Goal: Transaction & Acquisition: Purchase product/service

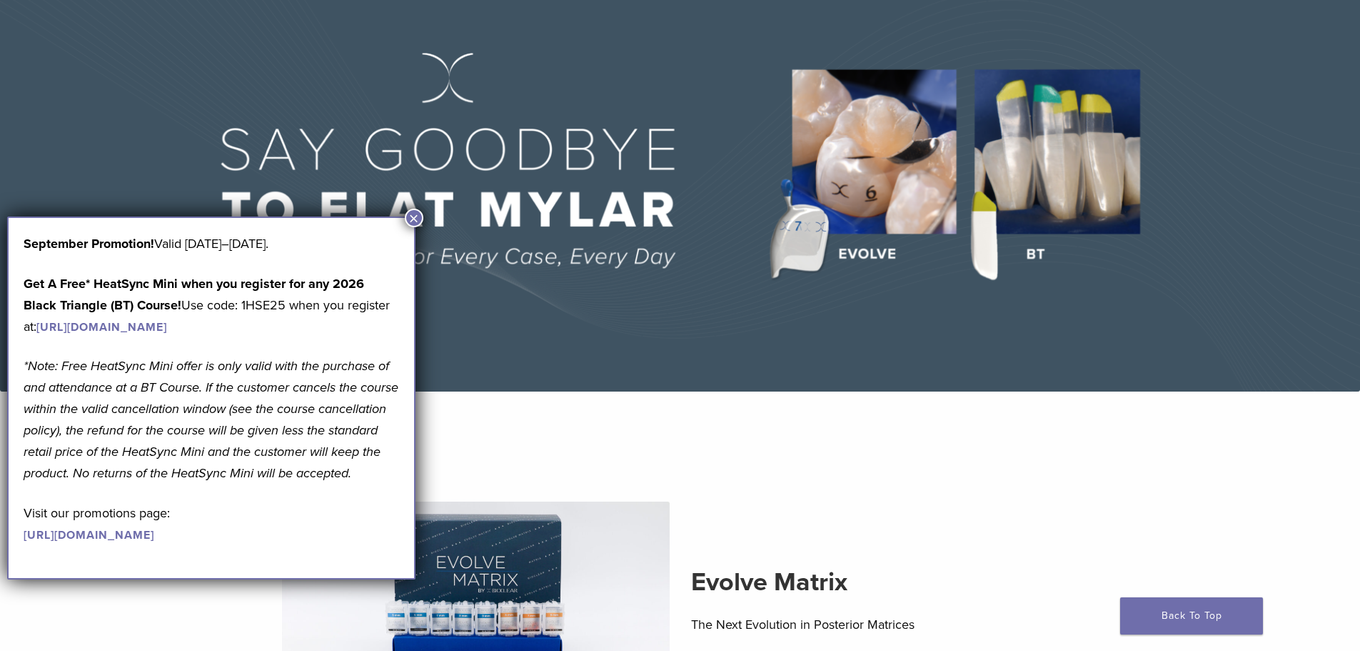
scroll to position [143, 0]
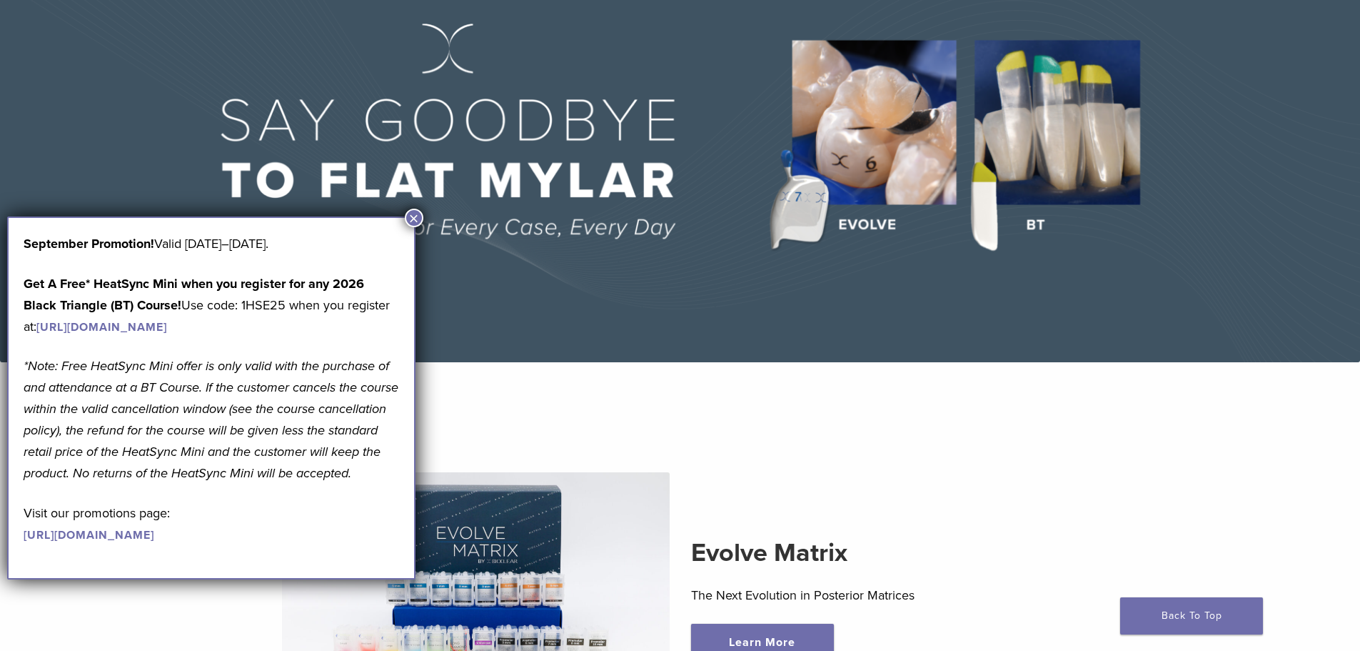
click at [417, 215] on button "×" at bounding box center [414, 218] width 19 height 19
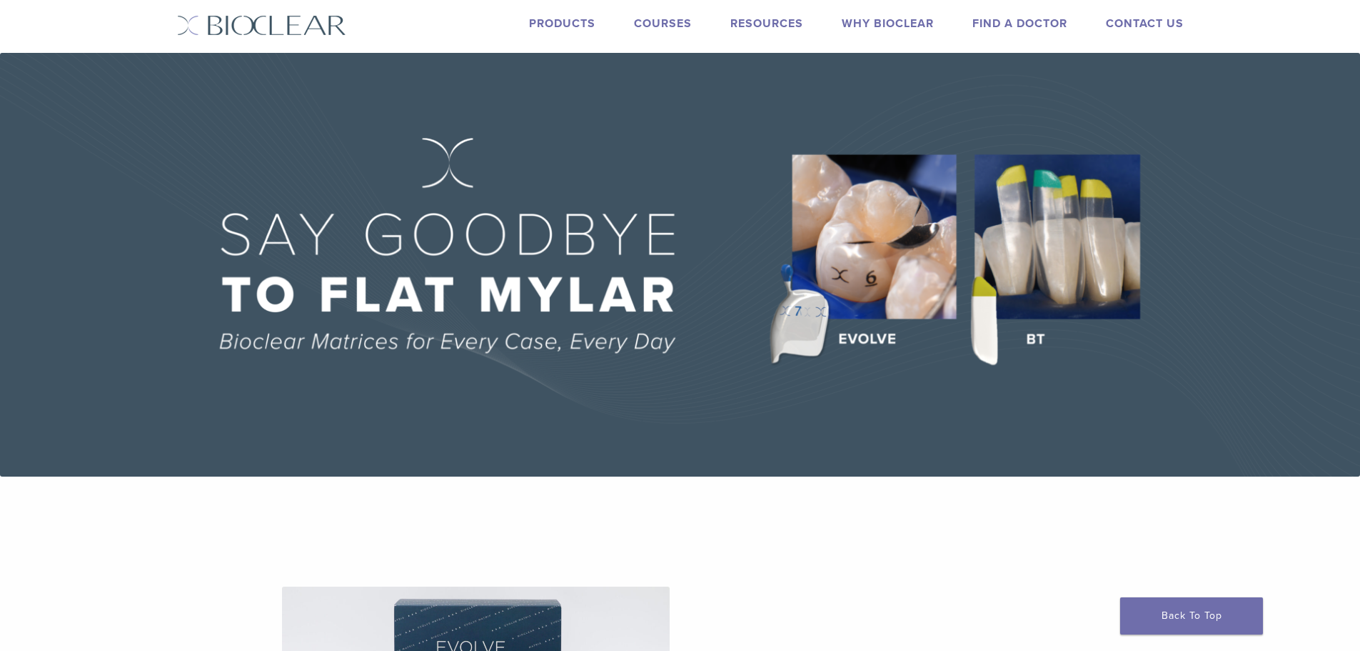
scroll to position [0, 0]
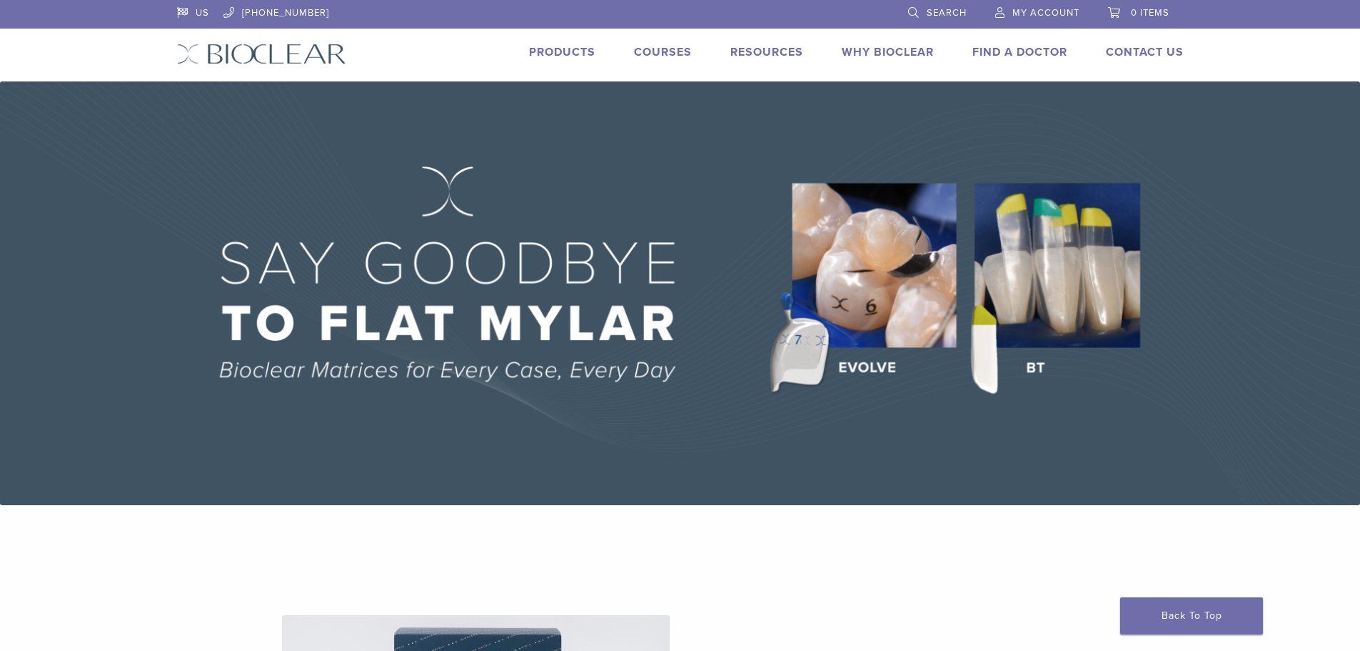
click at [543, 54] on link "Products" at bounding box center [562, 52] width 66 height 14
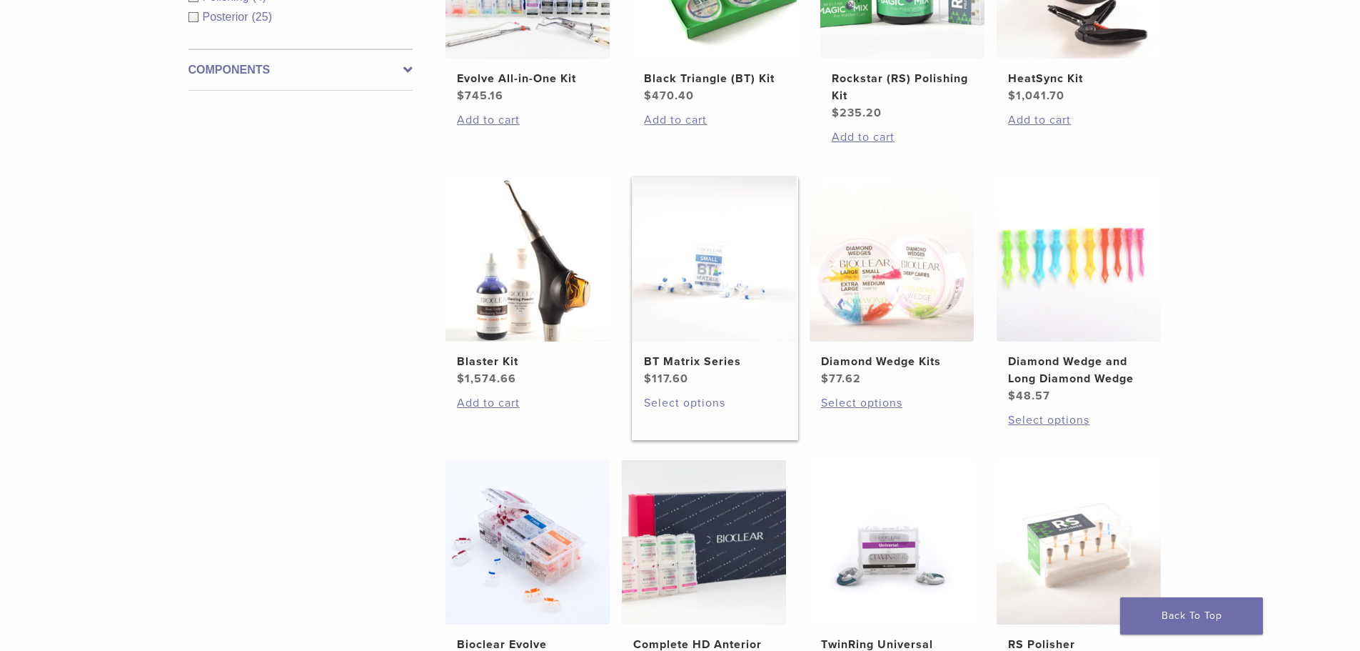
scroll to position [714, 0]
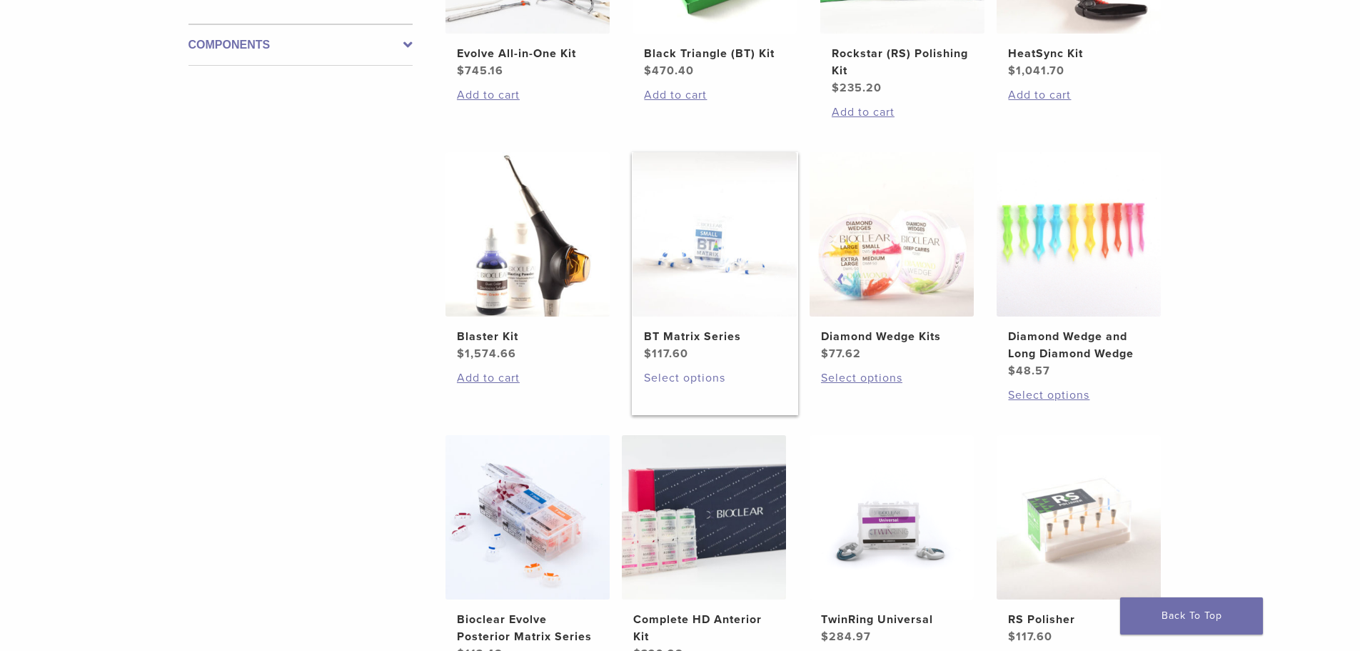
click at [672, 380] on link "Select options" at bounding box center [714, 377] width 141 height 17
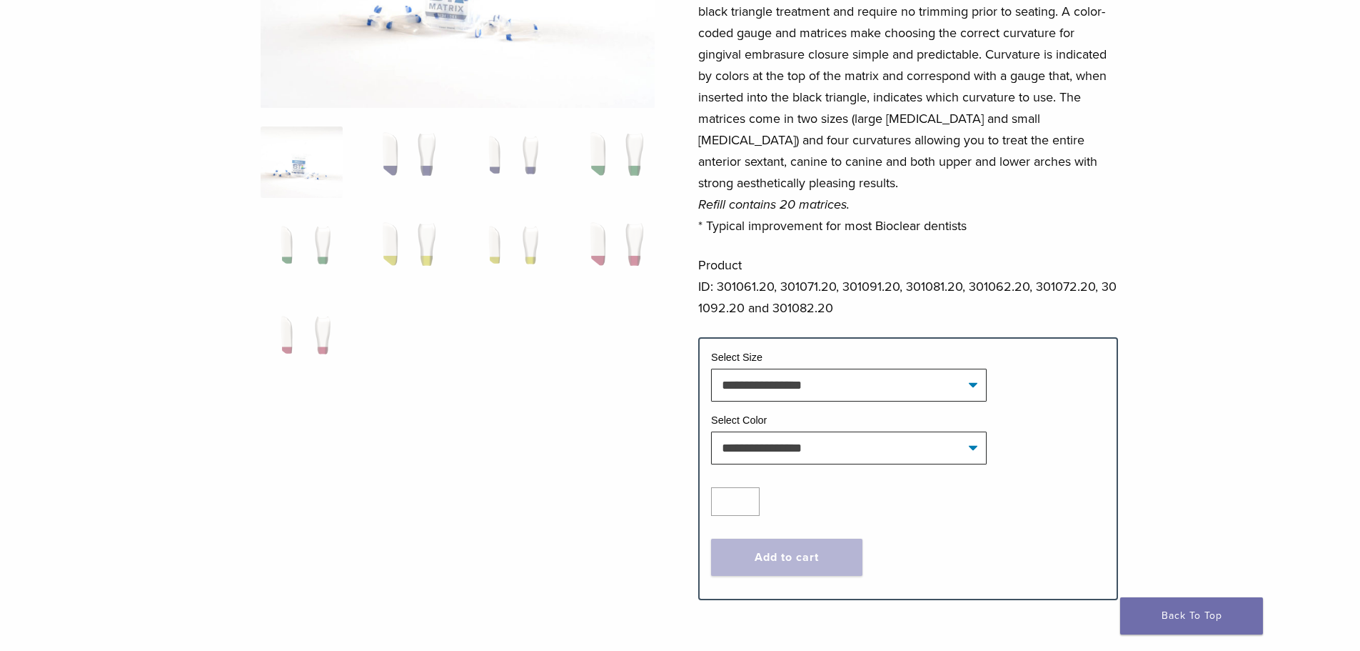
scroll to position [286, 0]
click at [972, 384] on select "**********" at bounding box center [849, 384] width 276 height 33
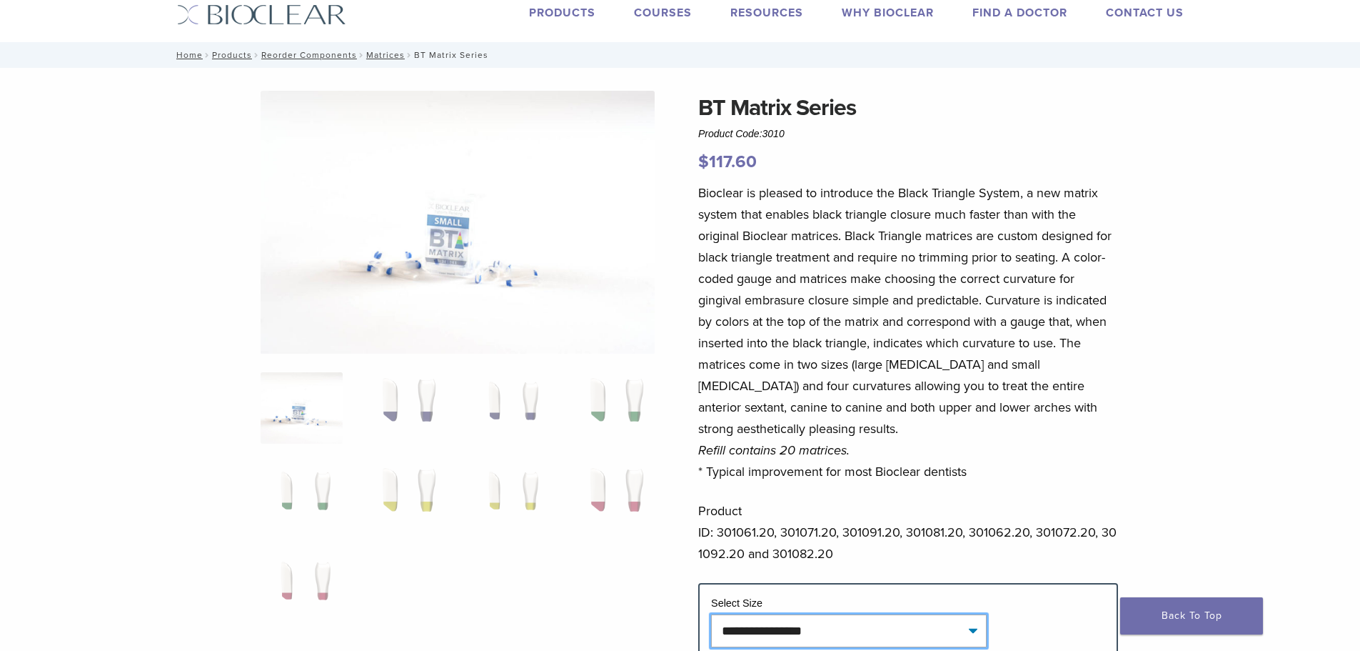
scroll to position [0, 0]
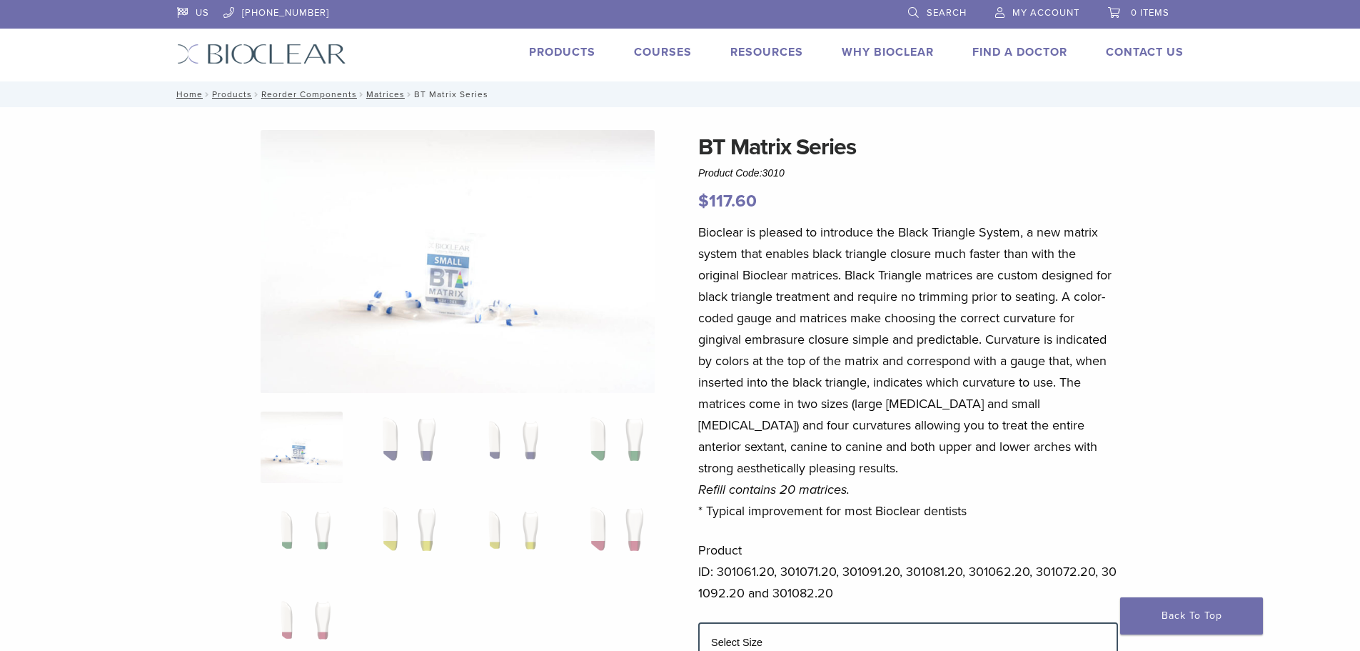
click at [569, 52] on link "Products" at bounding box center [562, 52] width 66 height 14
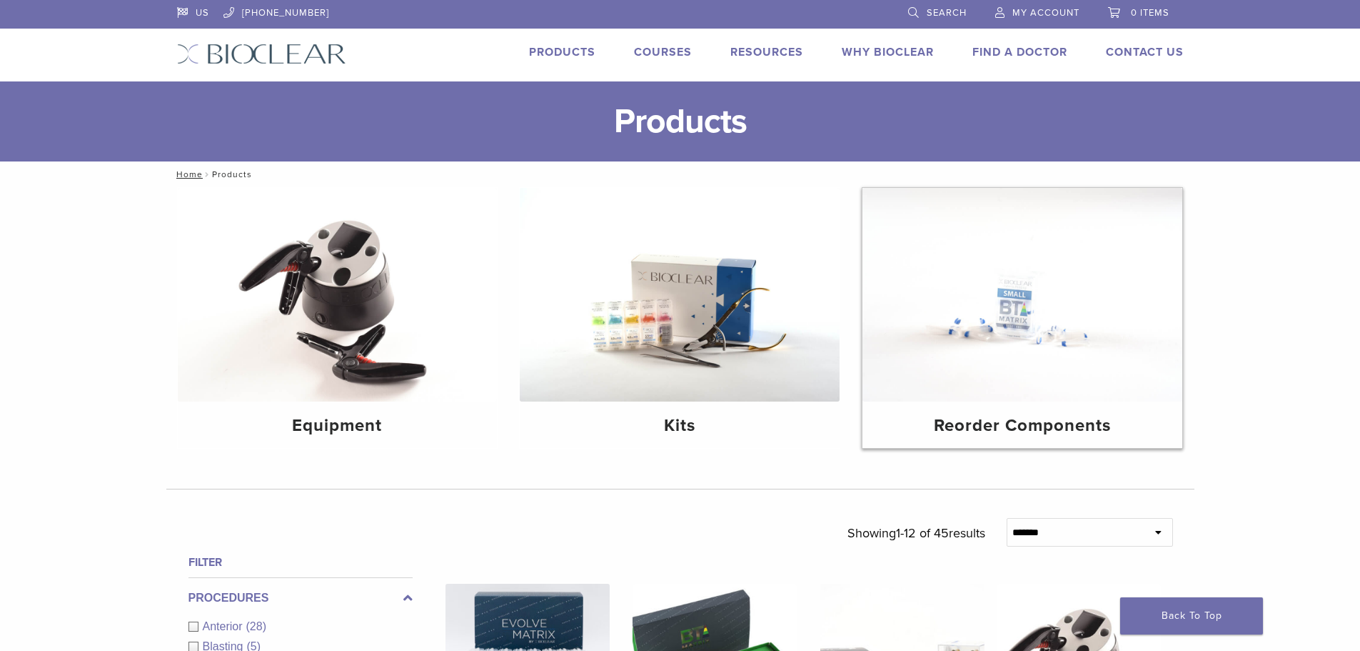
click at [998, 314] on img at bounding box center [1023, 295] width 320 height 214
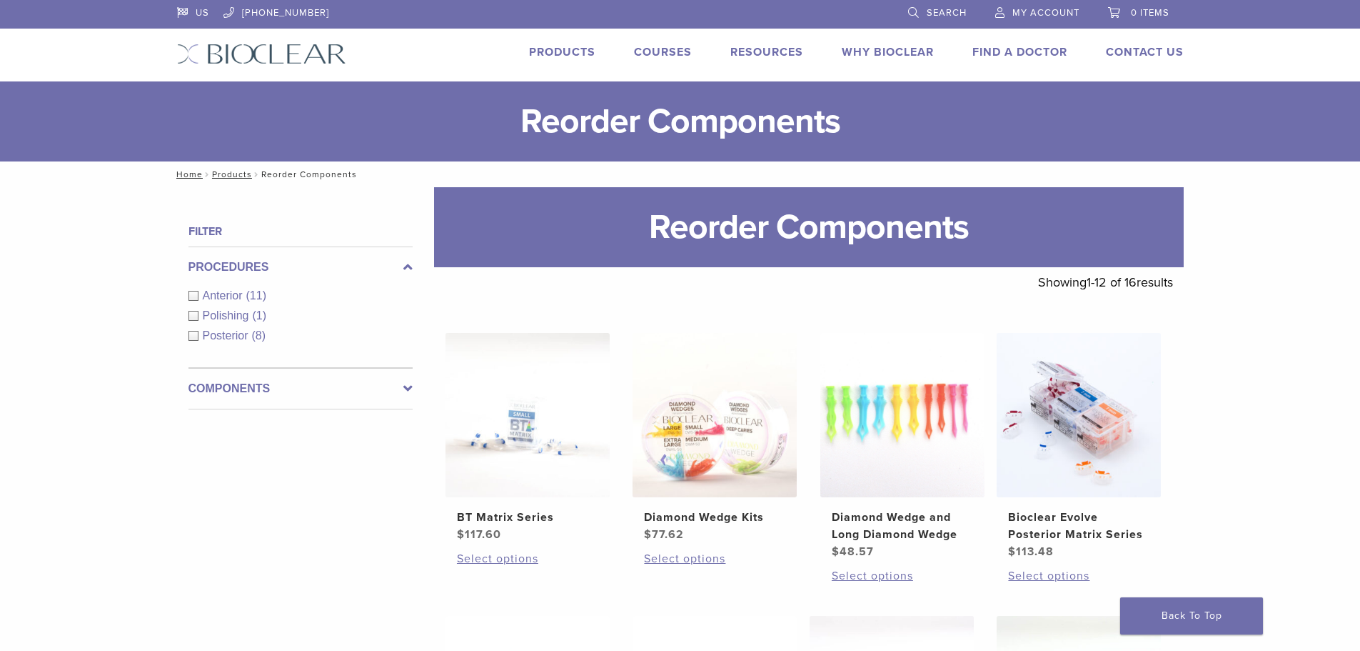
click at [239, 293] on span "Anterior" at bounding box center [225, 295] width 44 height 12
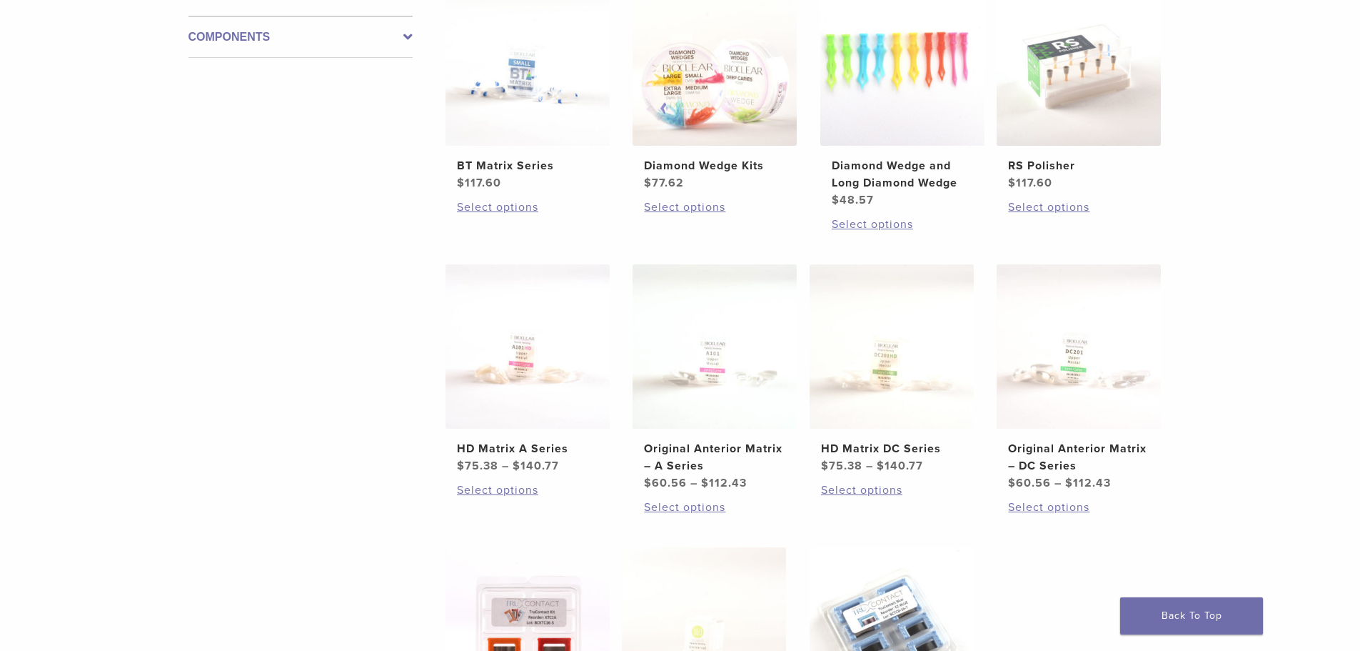
scroll to position [357, 0]
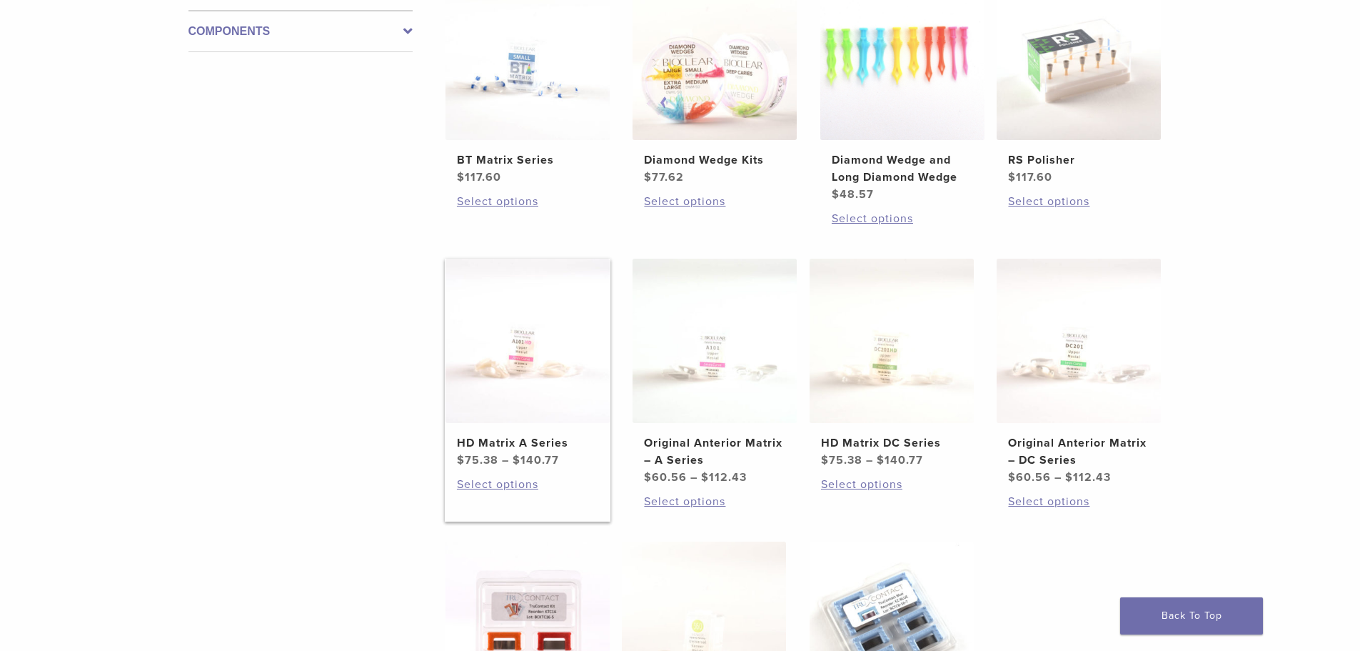
click at [486, 441] on h2 "HD Matrix A Series" at bounding box center [527, 442] width 141 height 17
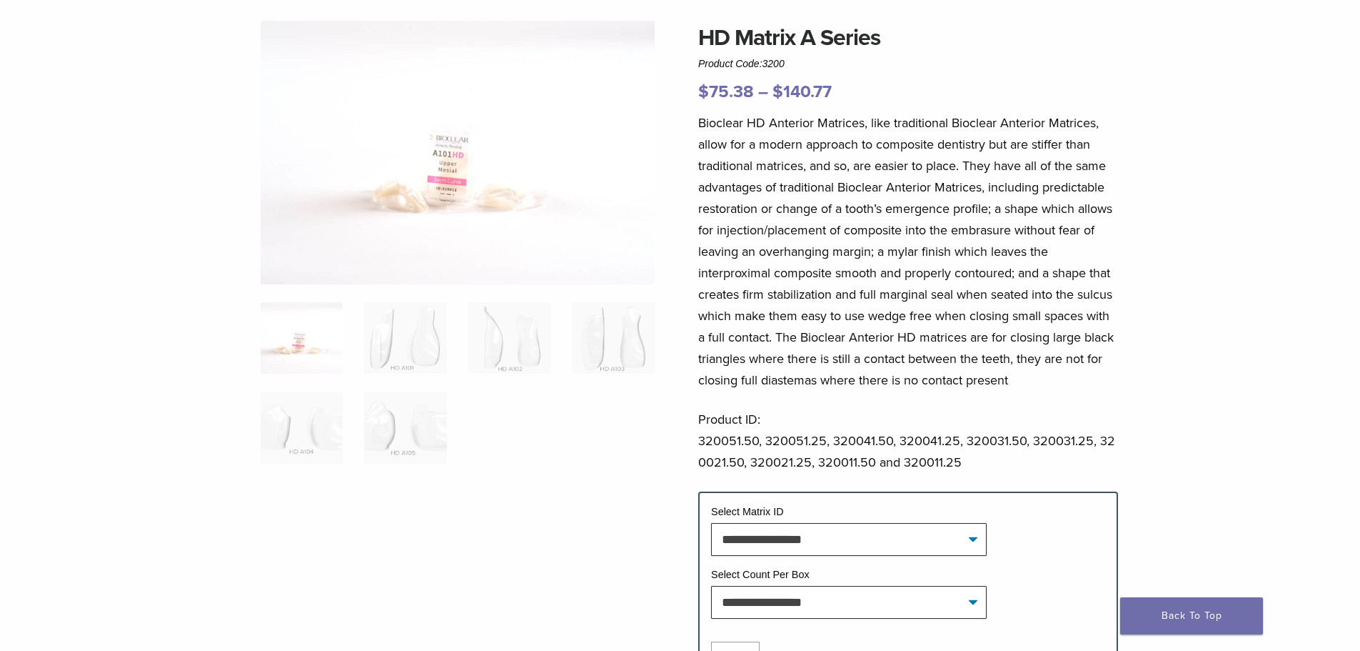
scroll to position [214, 0]
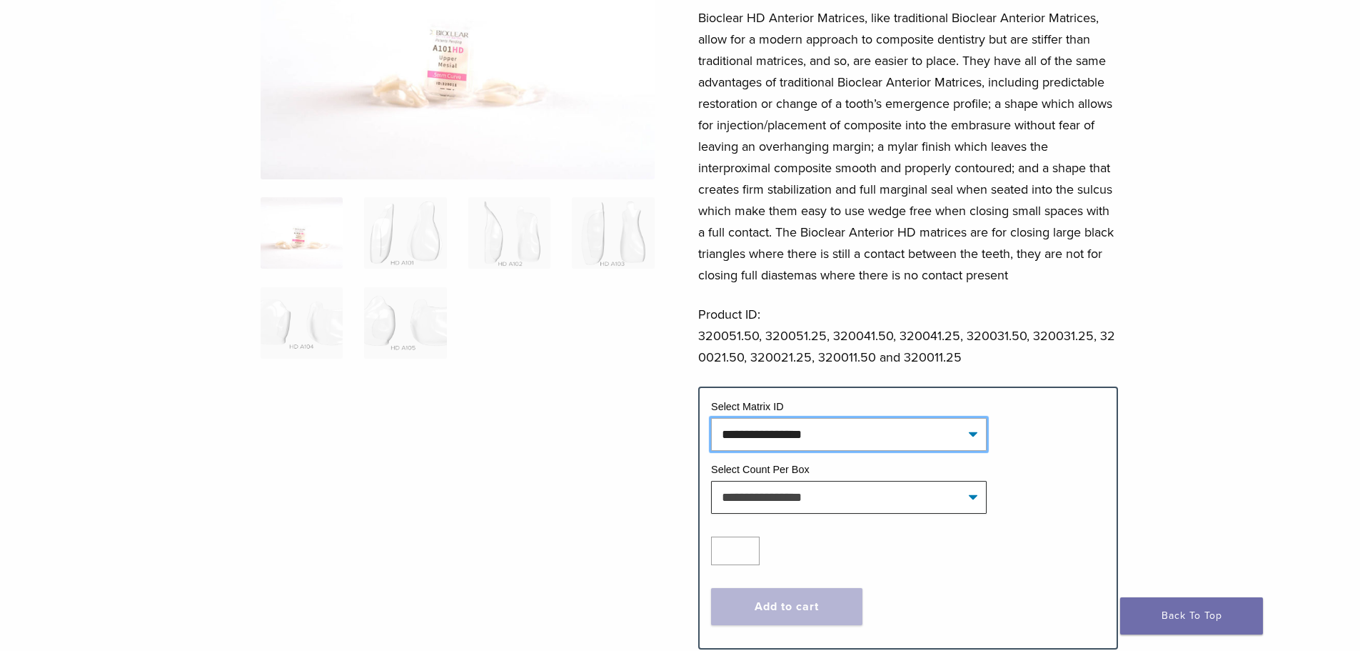
click at [969, 434] on select "**********" at bounding box center [849, 434] width 276 height 33
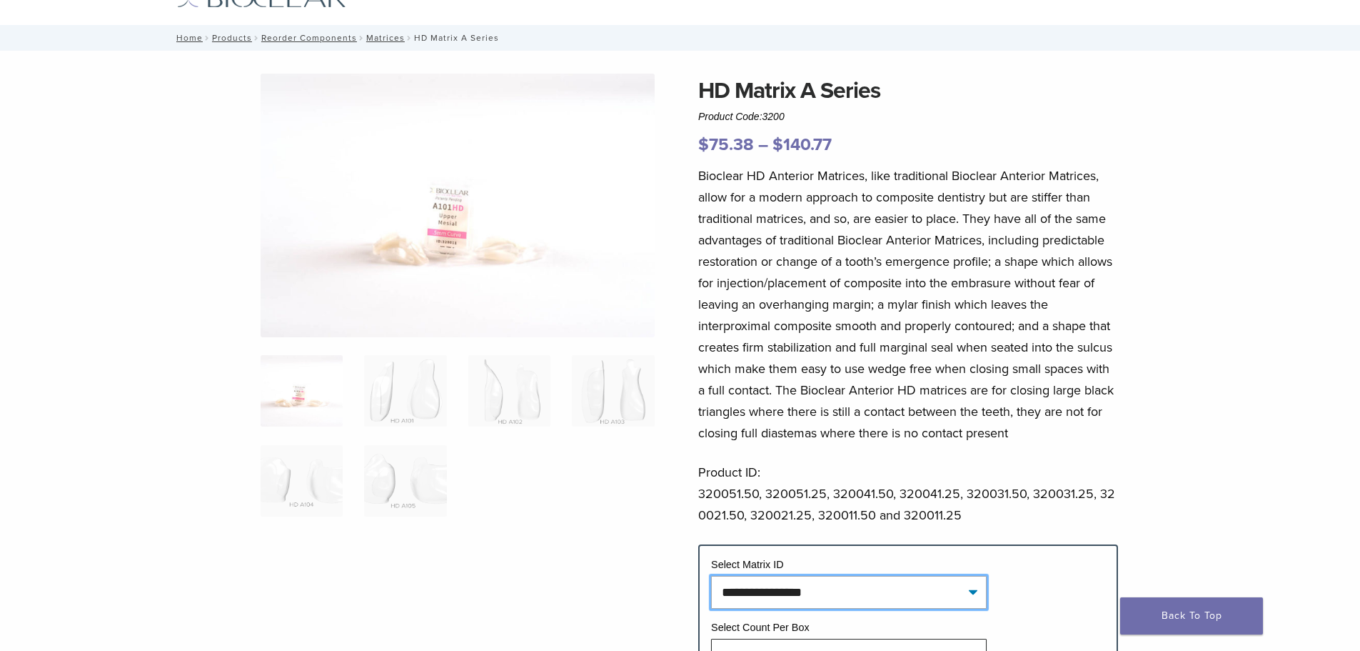
scroll to position [0, 0]
